Goal: Information Seeking & Learning: Learn about a topic

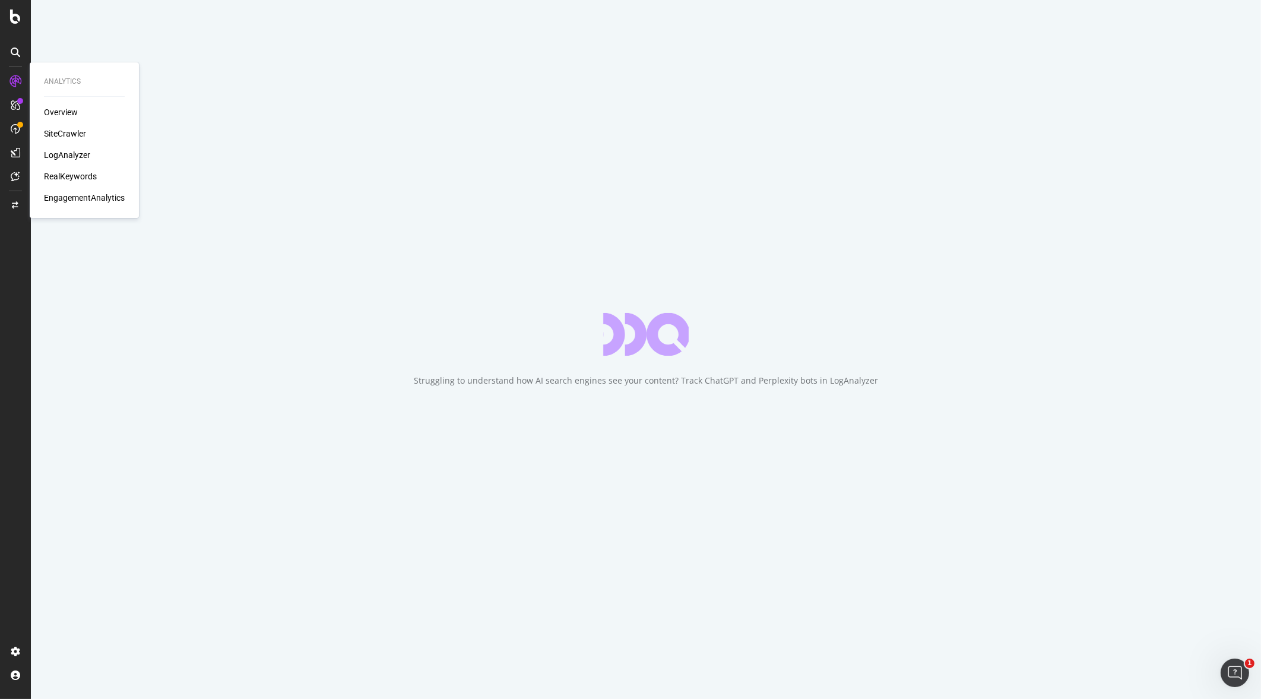
click at [81, 176] on div "RealKeywords" at bounding box center [70, 176] width 53 height 12
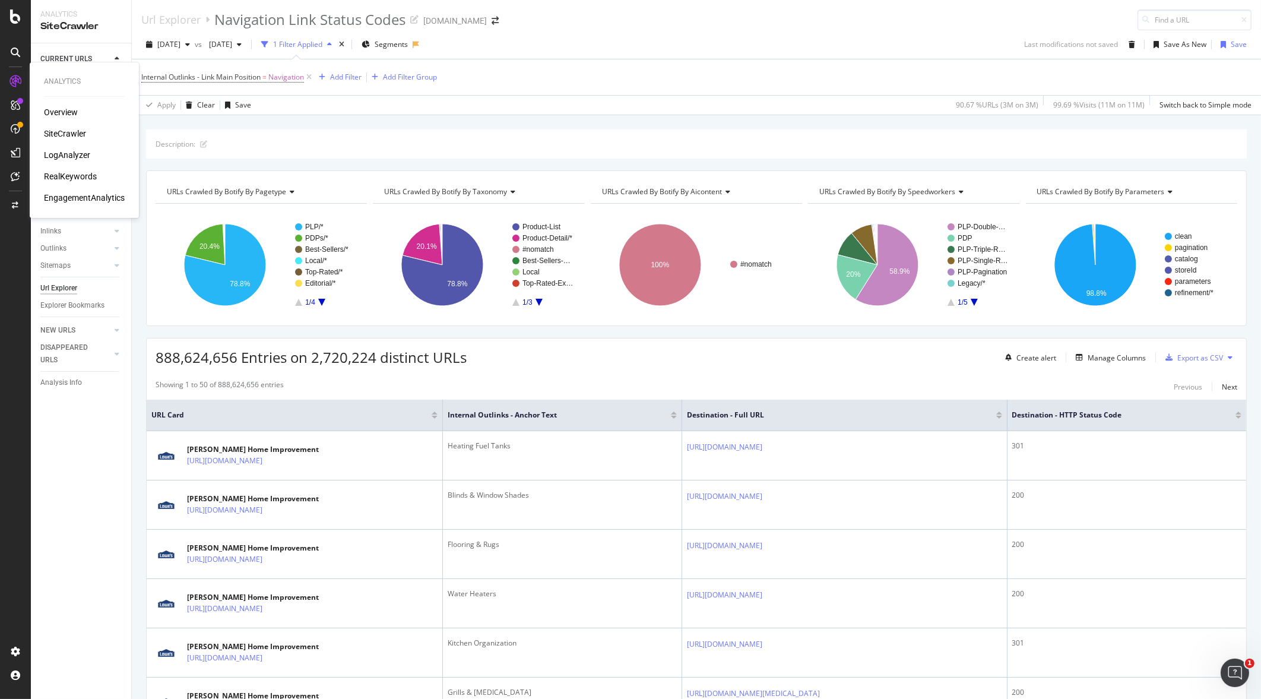
click at [90, 179] on div "RealKeywords" at bounding box center [70, 176] width 53 height 12
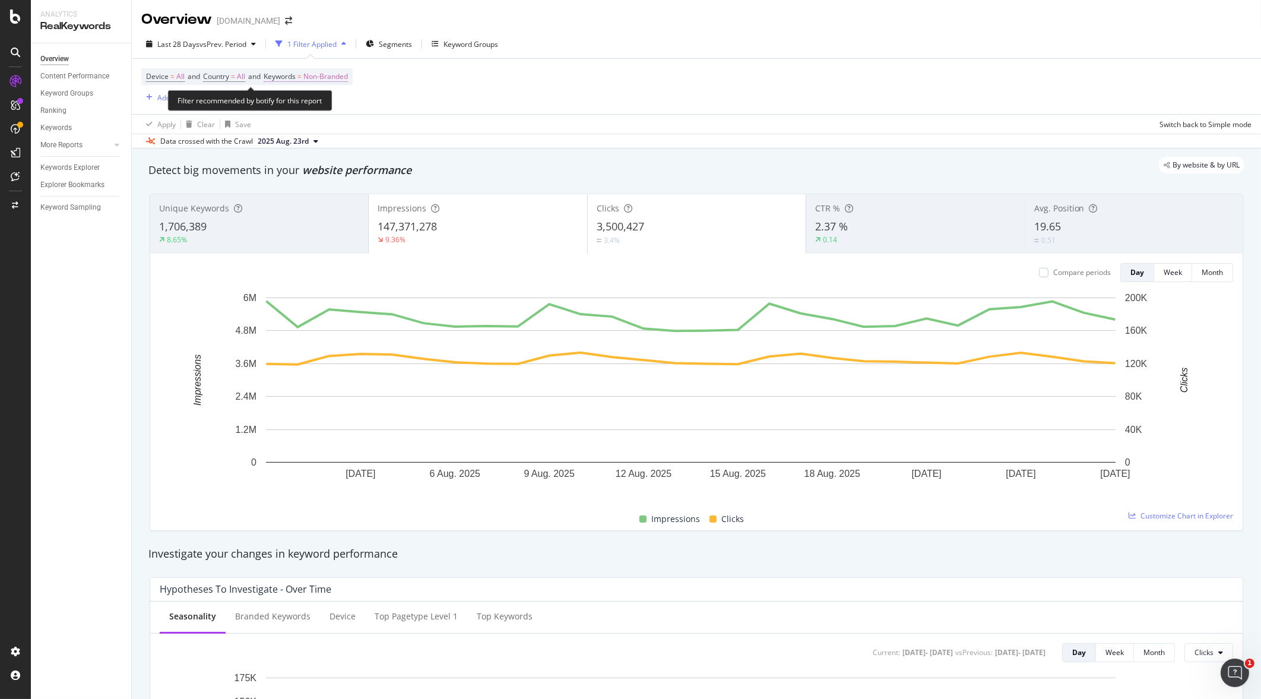
click at [328, 77] on span "Non-Branded" at bounding box center [325, 76] width 45 height 17
click at [341, 100] on div "button" at bounding box center [338, 103] width 14 height 7
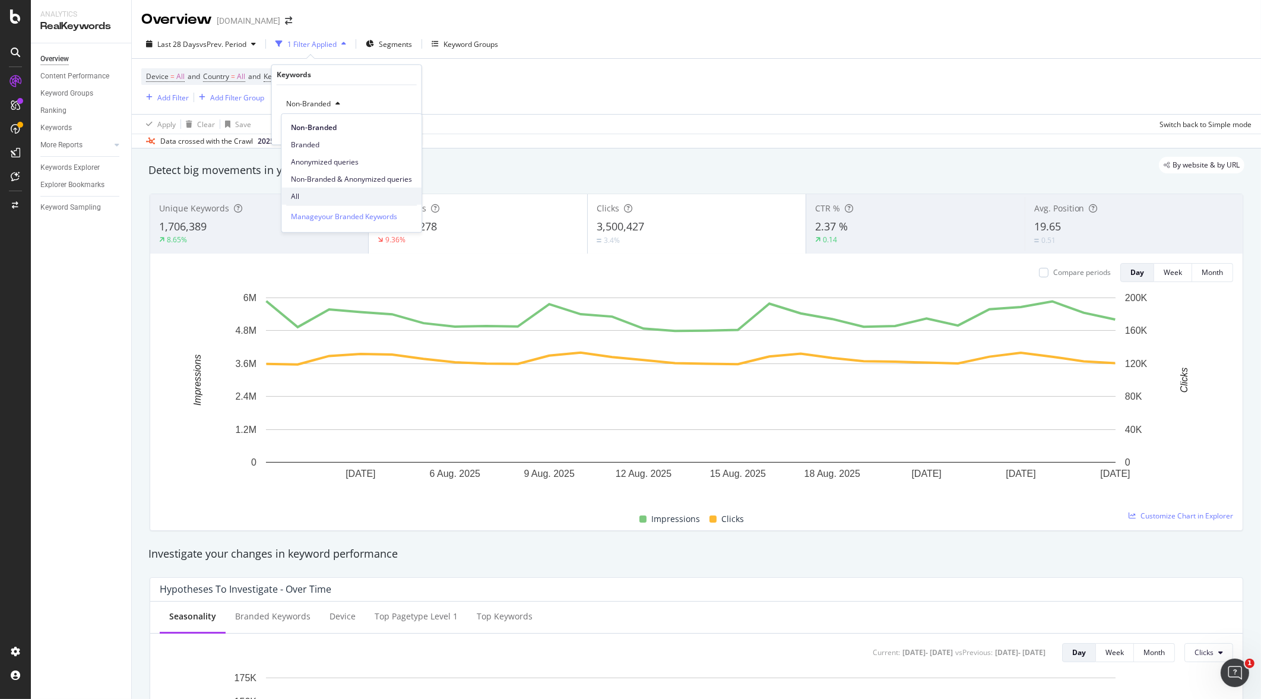
click at [331, 198] on span "All" at bounding box center [351, 196] width 121 height 11
click at [397, 122] on div "All Cancel Add filter Apply" at bounding box center [347, 114] width 150 height 59
click at [396, 128] on div "Apply" at bounding box center [403, 129] width 18 height 10
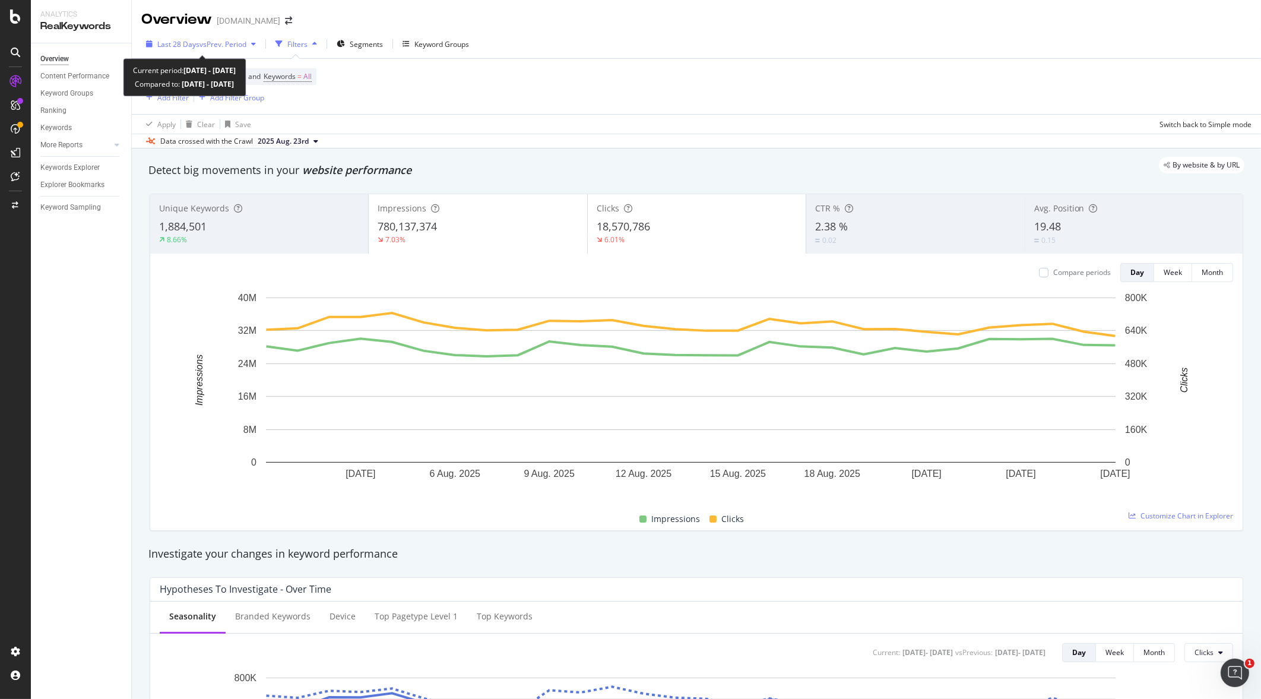
click at [211, 46] on span "vs Prev. Period" at bounding box center [222, 44] width 47 height 10
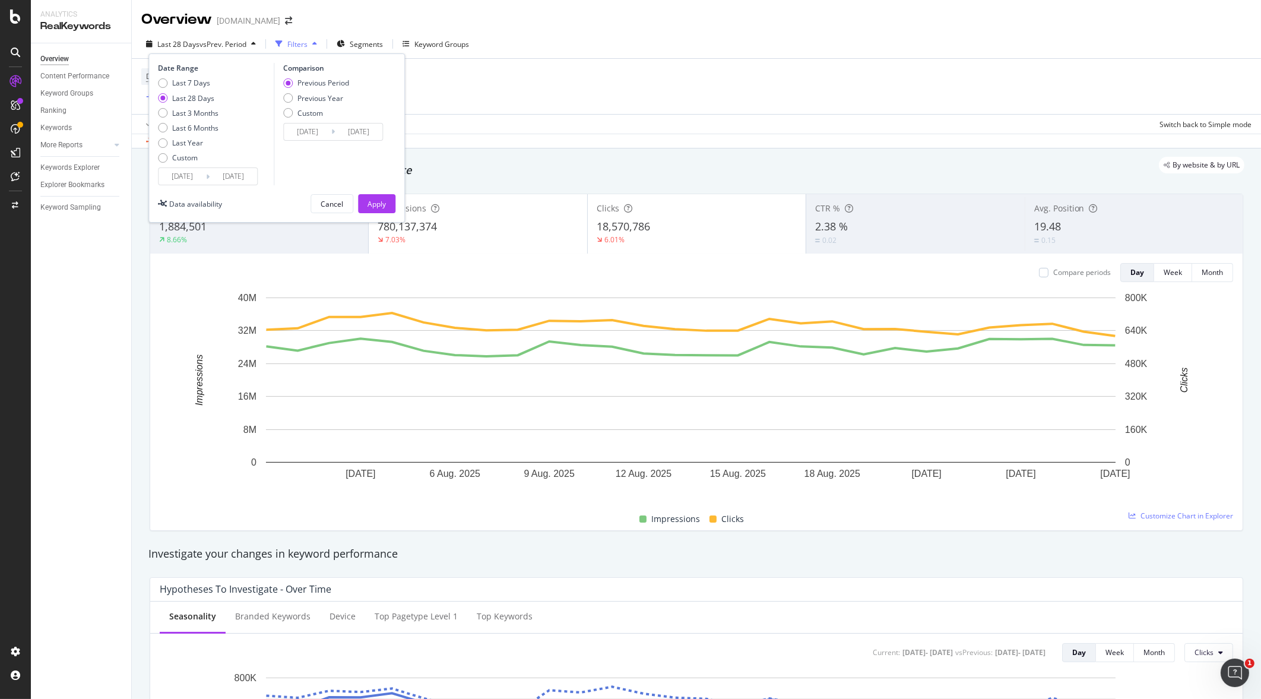
click at [188, 77] on div "Date Range Last 7 Days Last 28 Days Last 3 Months Last 6 Months Last Year Custo…" at bounding box center [214, 124] width 113 height 122
click at [186, 81] on div "Last 7 Days" at bounding box center [191, 83] width 38 height 10
type input "[DATE]"
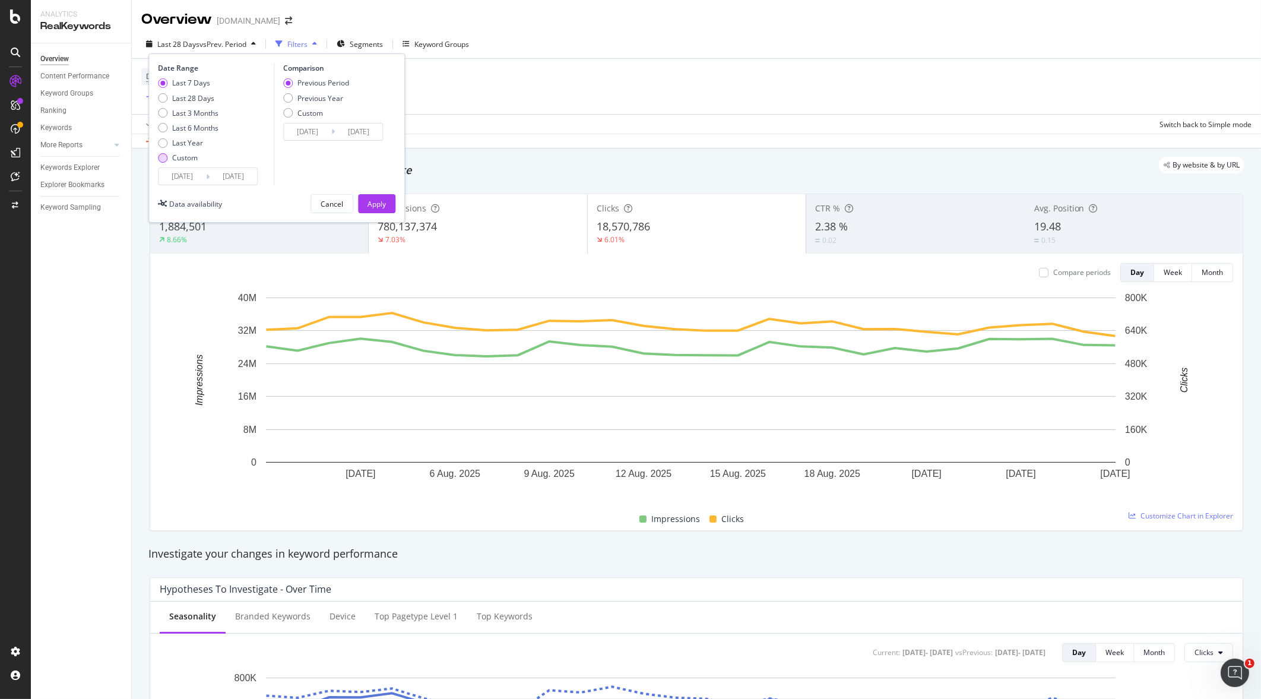
click at [160, 159] on div "Custom" at bounding box center [162, 157] width 9 height 9
type input "[DATE]"
click at [191, 183] on input "[DATE]" at bounding box center [181, 176] width 47 height 17
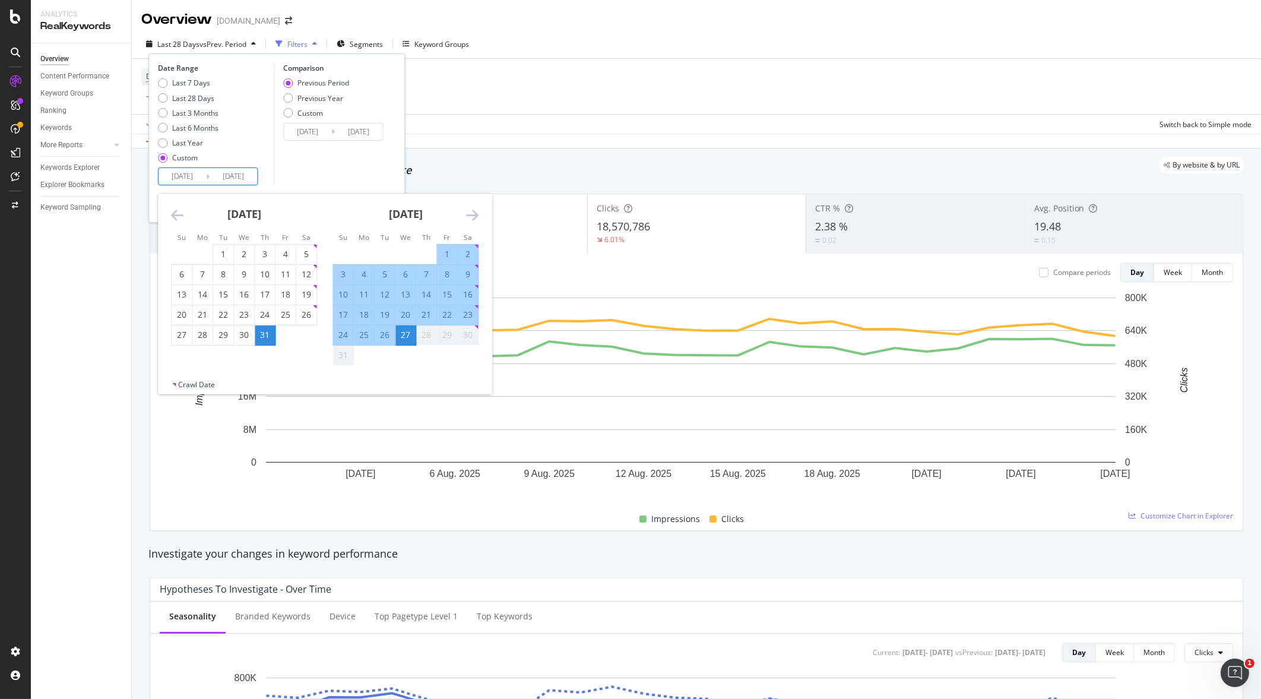
click at [345, 309] on div "17" at bounding box center [343, 315] width 20 height 12
type input "[DATE]"
click at [469, 309] on div "23" at bounding box center [468, 315] width 20 height 12
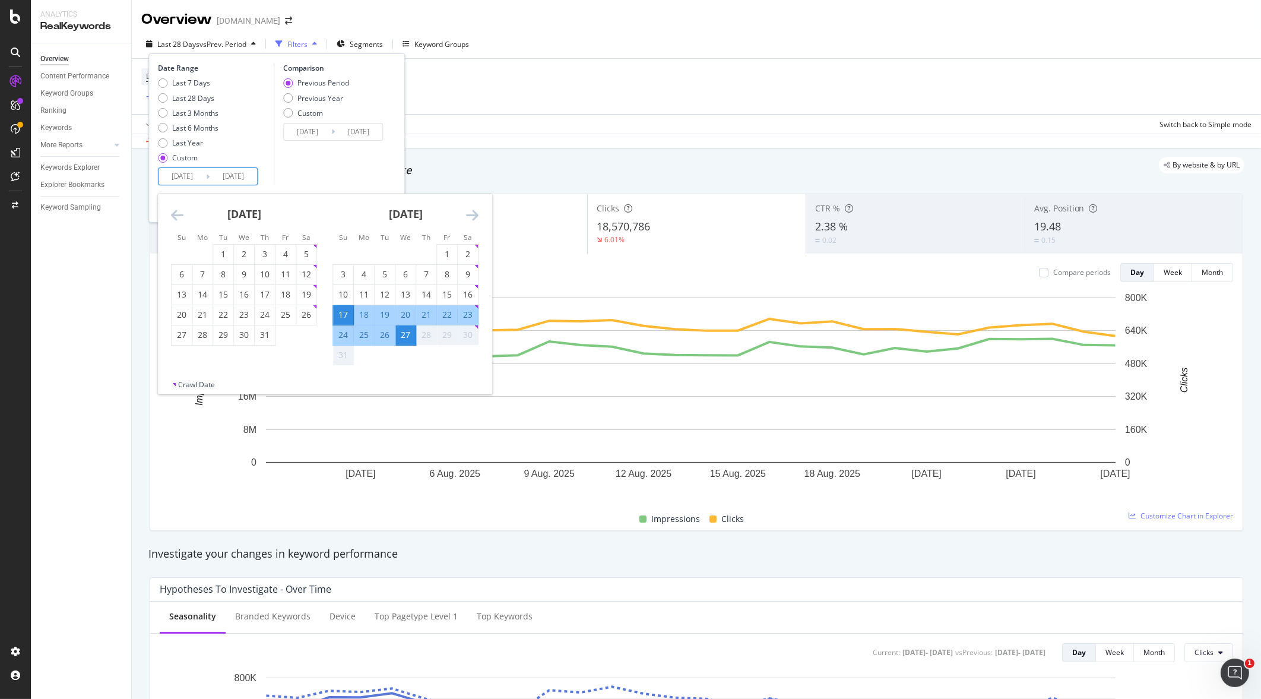
type input "[DATE]"
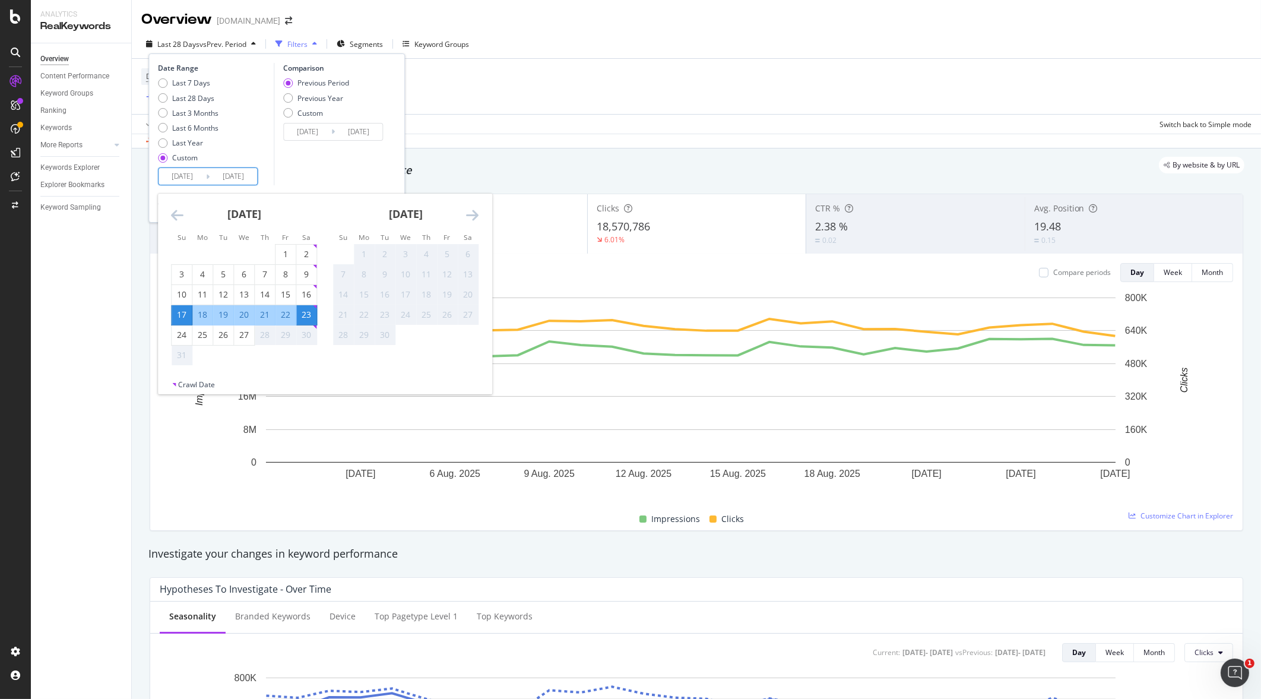
click at [241, 181] on input "[DATE]" at bounding box center [233, 176] width 47 height 17
click at [313, 170] on div "Comparison Previous Period Previous Year Custom [DATE] Navigate forward to inte…" at bounding box center [330, 124] width 113 height 122
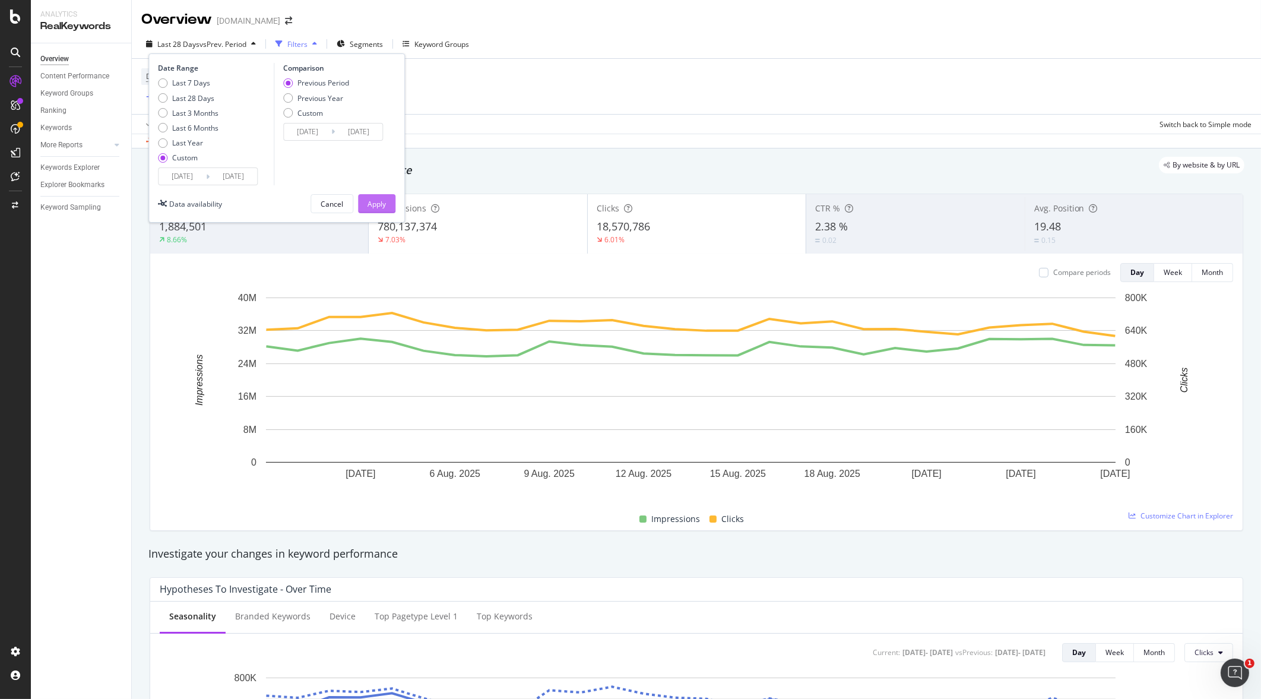
click at [378, 207] on div "Apply" at bounding box center [376, 204] width 18 height 10
